Goal: Navigation & Orientation: Find specific page/section

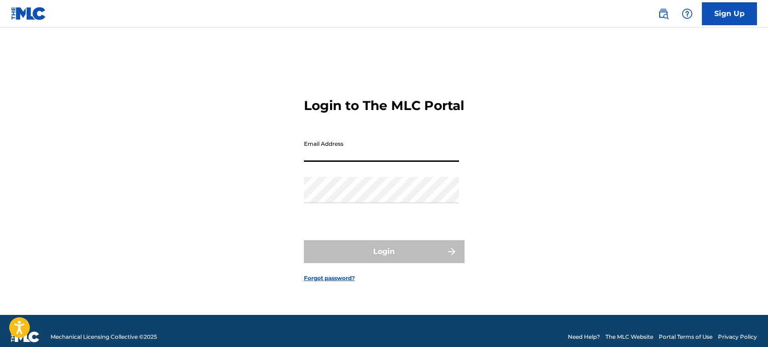
click at [328, 159] on input "Email Address" at bounding box center [381, 149] width 155 height 26
type input "[PERSON_NAME][EMAIL_ADDRESS][DOMAIN_NAME]"
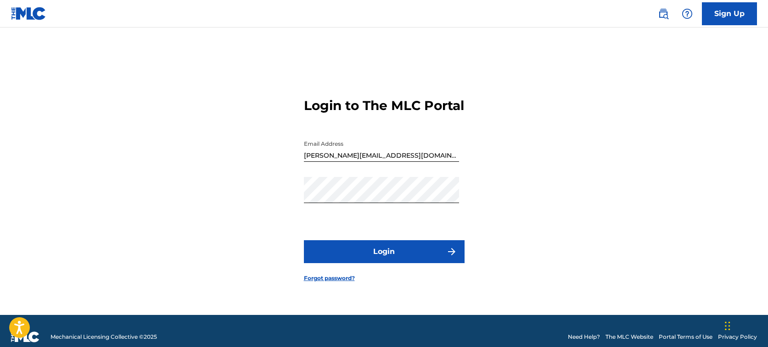
click at [625, 260] on div "Login to The MLC Portal Email Address [PERSON_NAME][EMAIL_ADDRESS][DOMAIN_NAME]…" at bounding box center [384, 182] width 642 height 265
click at [385, 261] on button "Login" at bounding box center [384, 251] width 161 height 23
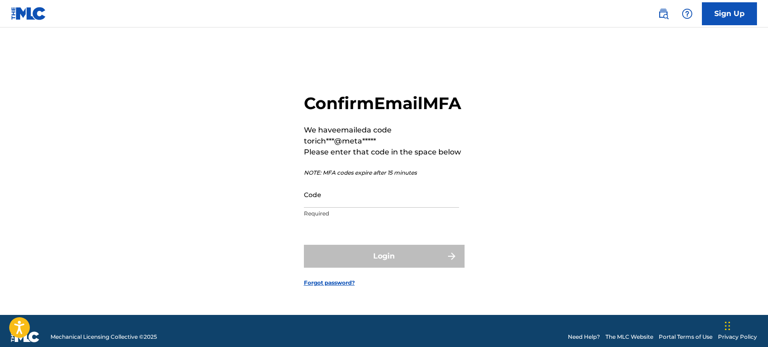
click at [311, 208] on input "Code" at bounding box center [381, 195] width 155 height 26
paste input "382419"
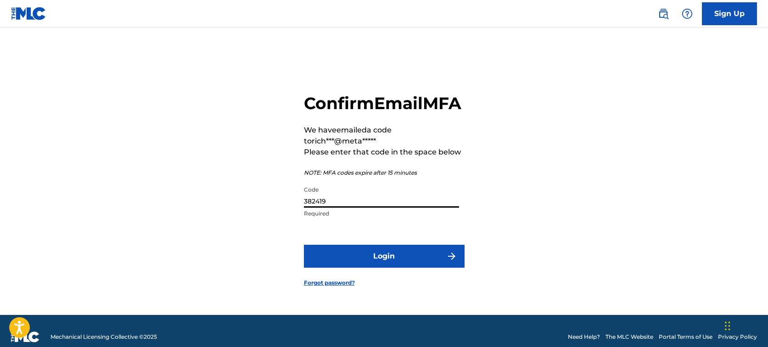
type input "382419"
click at [384, 266] on button "Login" at bounding box center [384, 256] width 161 height 23
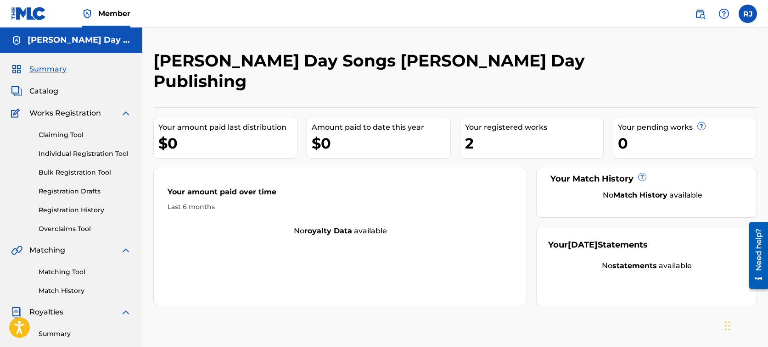
click at [37, 89] on span "Catalog" at bounding box center [43, 91] width 29 height 11
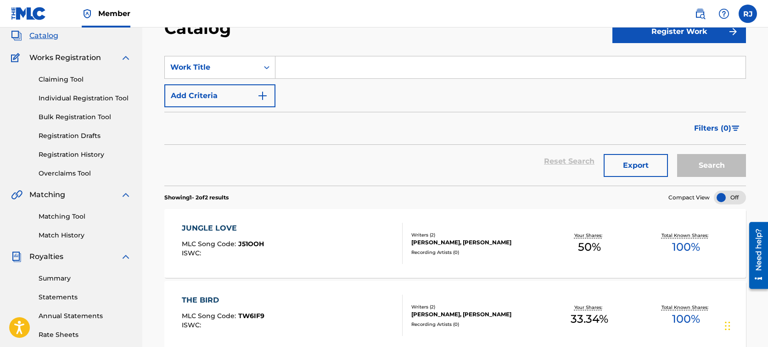
scroll to position [140, 0]
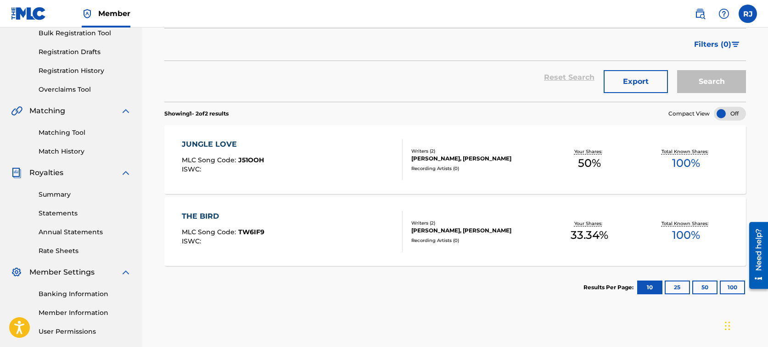
click at [51, 192] on link "Summary" at bounding box center [85, 195] width 93 height 10
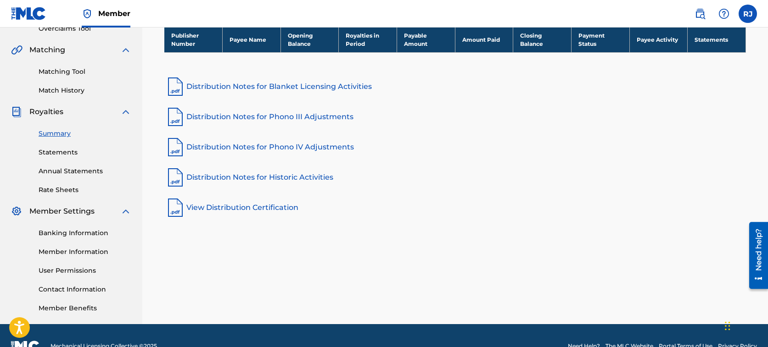
scroll to position [145, 0]
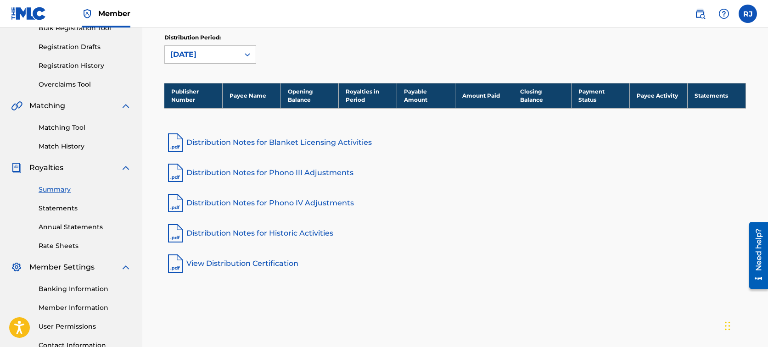
click at [55, 207] on link "Statements" at bounding box center [85, 209] width 93 height 10
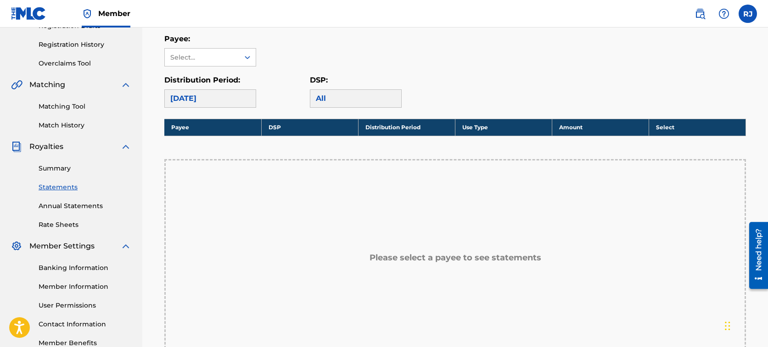
scroll to position [160, 0]
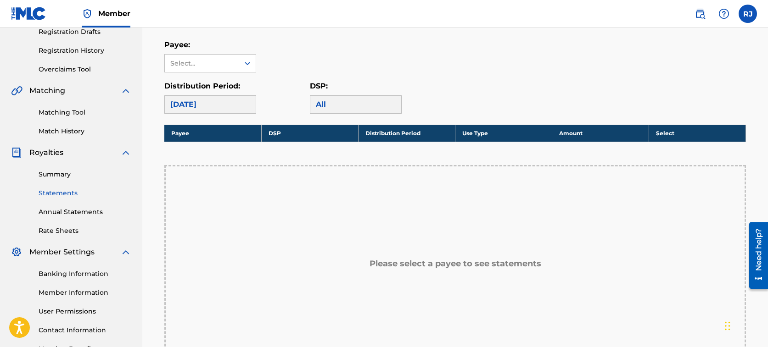
click at [82, 212] on link "Annual Statements" at bounding box center [85, 212] width 93 height 10
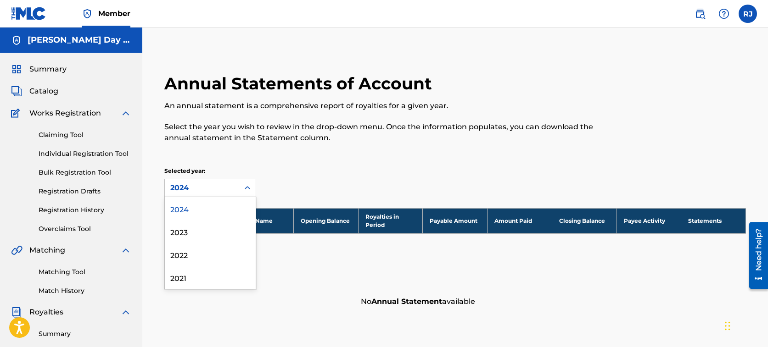
click at [246, 188] on icon at bounding box center [248, 187] width 6 height 3
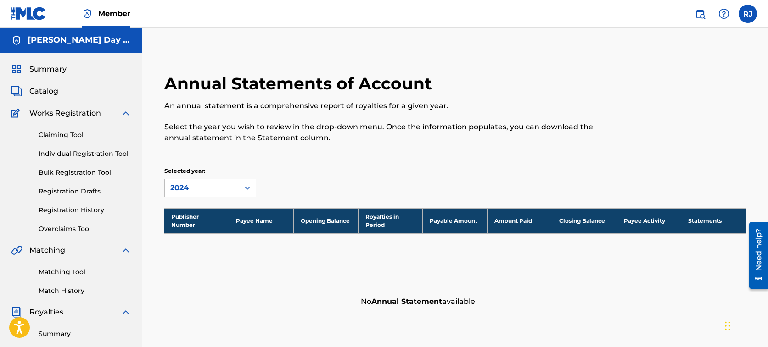
click at [397, 163] on div "Annual Statements of Account An annual statement is a comprehensive report of r…" at bounding box center [454, 192] width 603 height 239
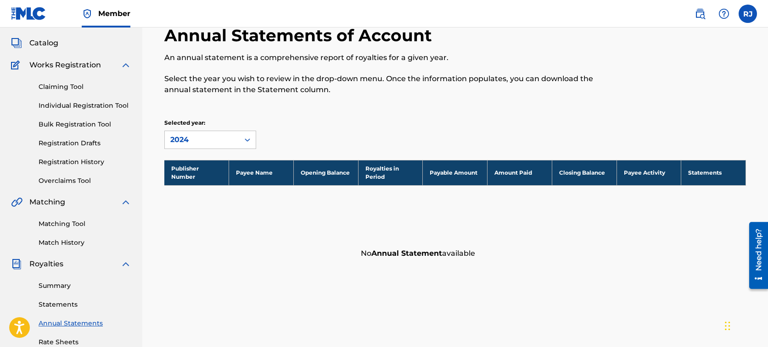
scroll to position [63, 0]
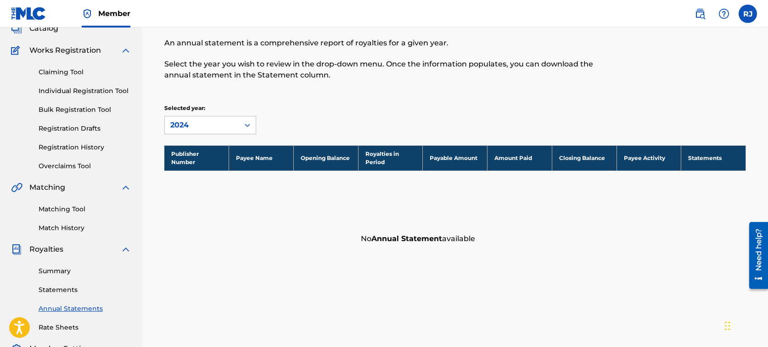
click at [63, 290] on link "Statements" at bounding box center [85, 290] width 93 height 10
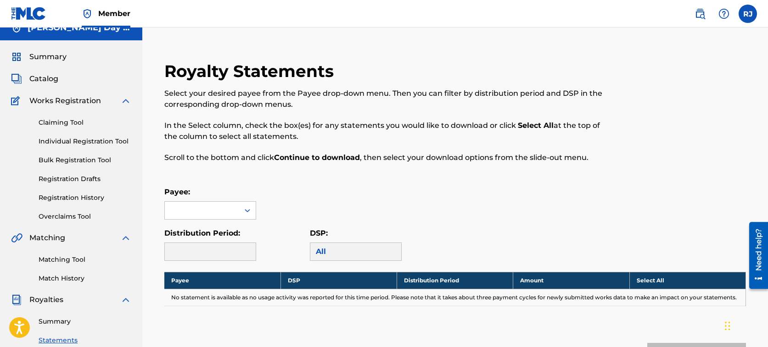
scroll to position [63, 0]
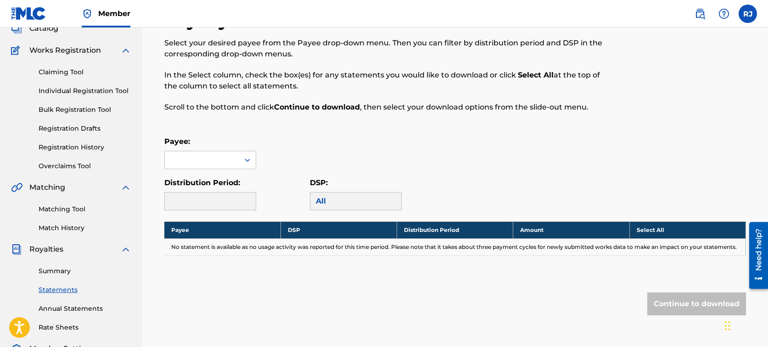
click at [57, 271] on link "Summary" at bounding box center [85, 272] width 93 height 10
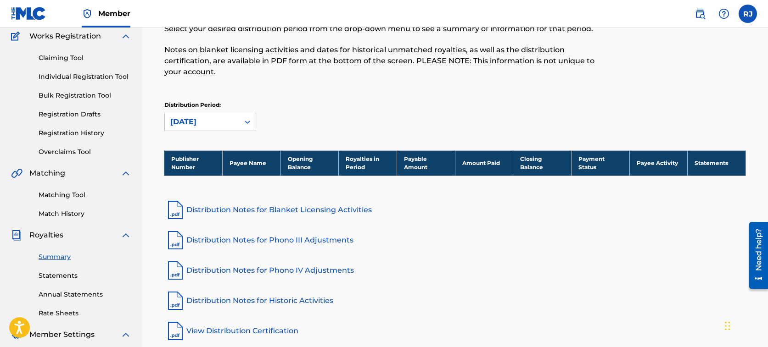
scroll to position [147, 0]
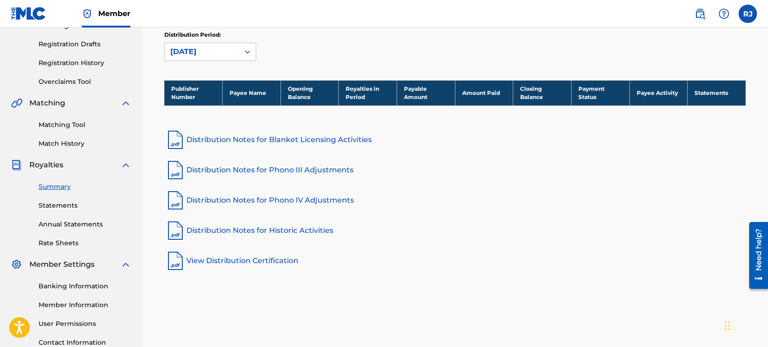
click at [221, 250] on link "View Distribution Certification" at bounding box center [454, 261] width 581 height 22
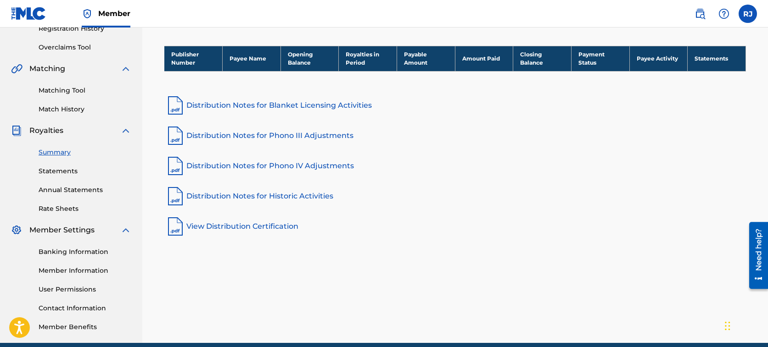
scroll to position [0, 0]
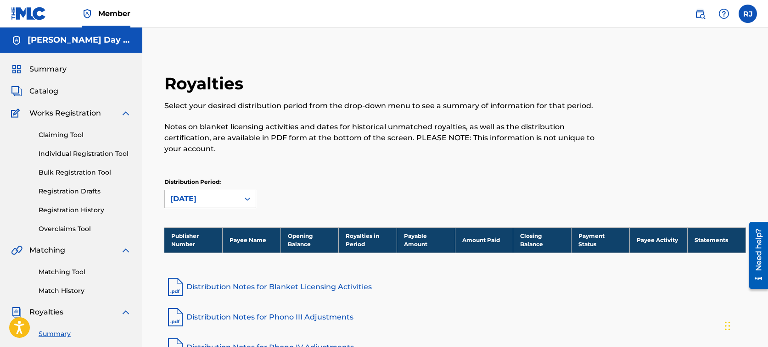
click at [41, 89] on span "Catalog" at bounding box center [43, 91] width 29 height 11
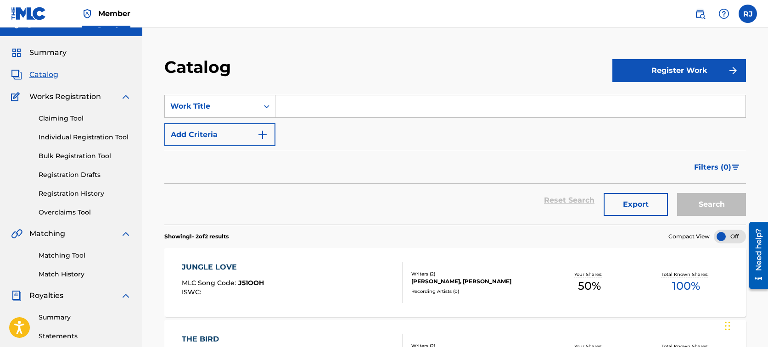
scroll to position [67, 0]
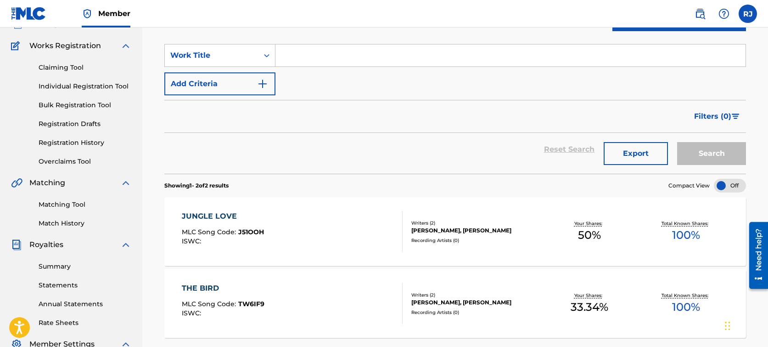
click at [212, 214] on div "JUNGLE LOVE" at bounding box center [223, 216] width 82 height 11
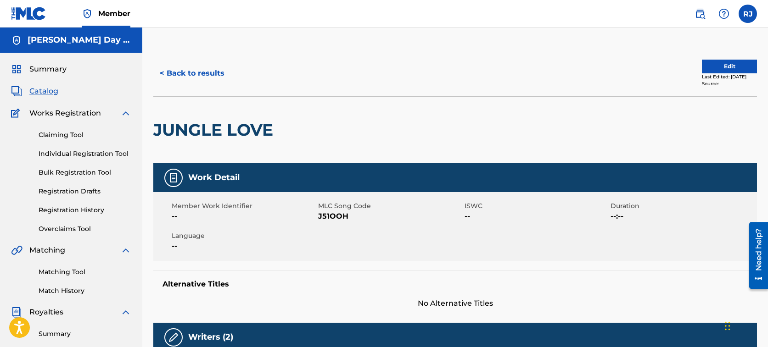
click at [748, 12] on label at bounding box center [747, 14] width 18 height 18
click at [748, 14] on input "[PERSON_NAME] [PERSON_NAME] [PERSON_NAME][EMAIL_ADDRESS][DOMAIN_NAME] Notificat…" at bounding box center [748, 14] width 0 height 0
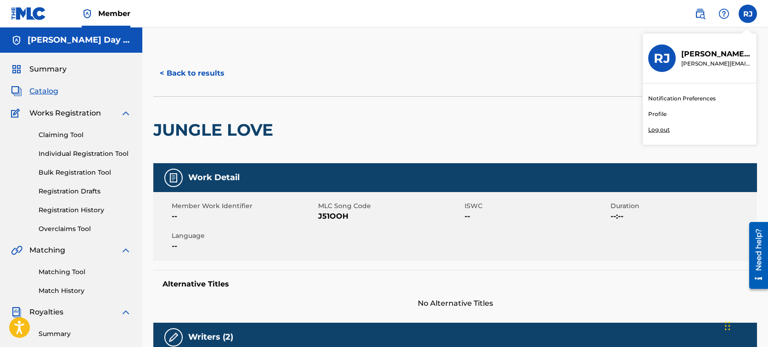
click at [659, 130] on p "Log out" at bounding box center [659, 130] width 22 height 8
click at [748, 14] on input "[PERSON_NAME] [PERSON_NAME] [PERSON_NAME][EMAIL_ADDRESS][DOMAIN_NAME] Notificat…" at bounding box center [748, 14] width 0 height 0
